Goal: Obtain resource: Download file/media

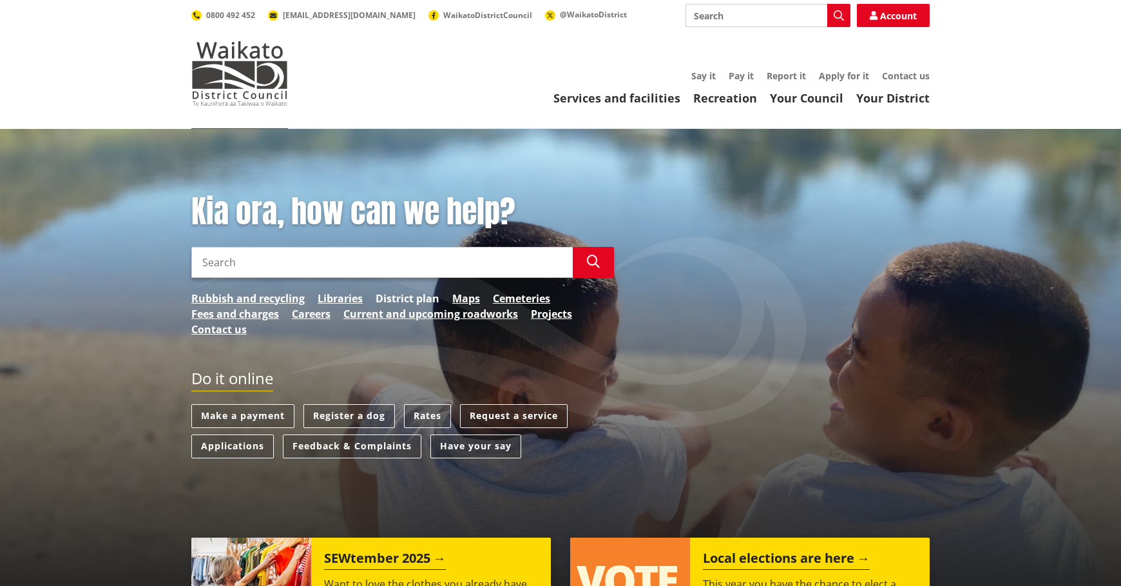
click at [405, 300] on link "District plan" at bounding box center [408, 298] width 64 height 15
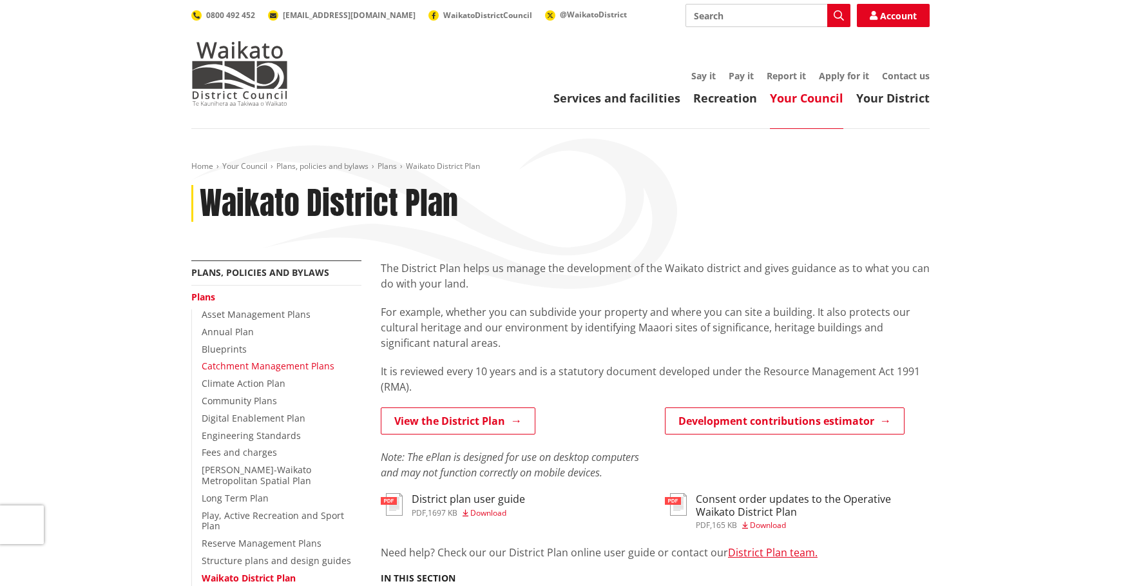
click at [299, 367] on link "Catchment Management Plans" at bounding box center [268, 366] width 133 height 12
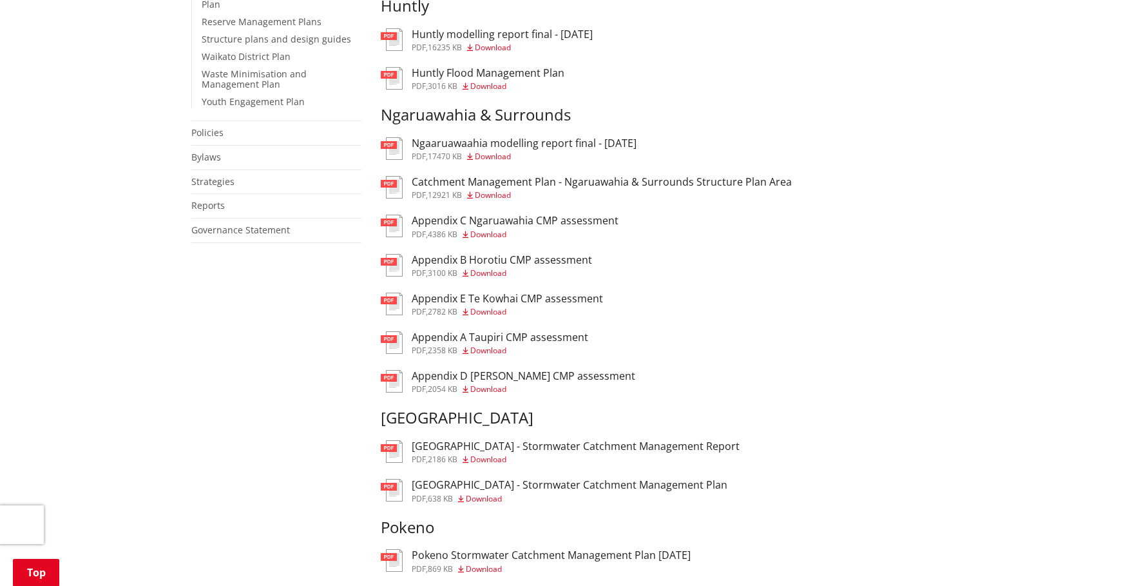
scroll to position [515, 0]
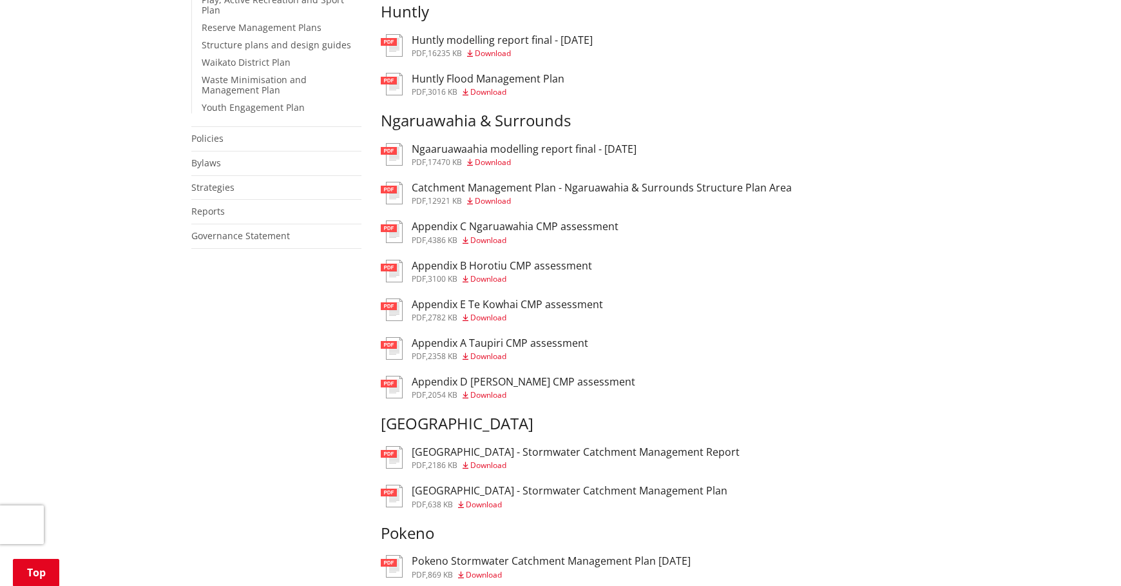
click at [490, 201] on span "Download" at bounding box center [493, 200] width 36 height 11
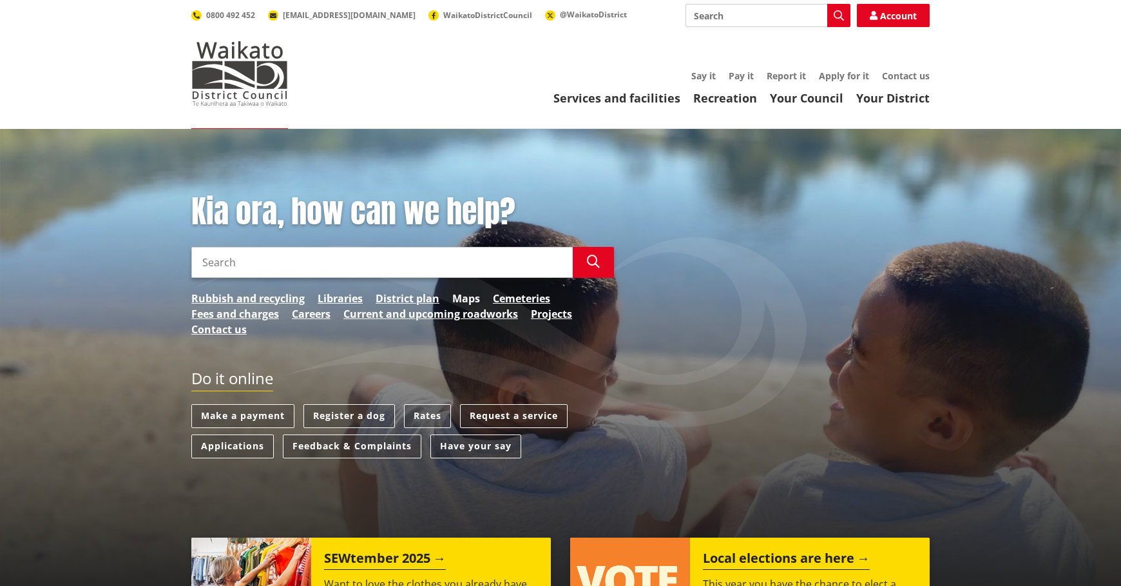
click at [462, 300] on link "Maps" at bounding box center [466, 298] width 28 height 15
